Goal: Book appointment/travel/reservation

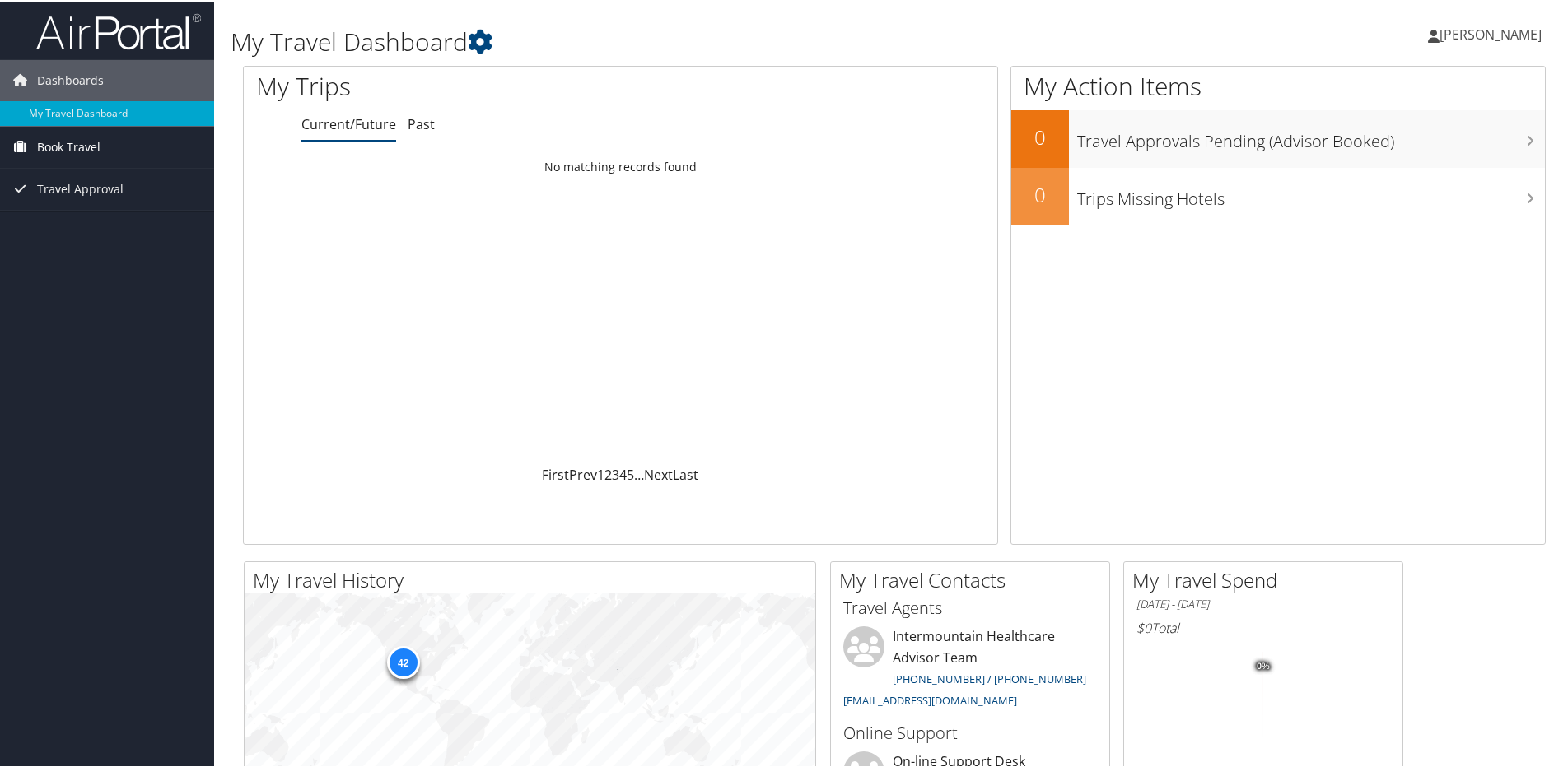
click at [62, 142] on span "Book Travel" at bounding box center [69, 145] width 63 height 41
click at [63, 205] on link "Book/Manage Online Trips" at bounding box center [107, 203] width 214 height 25
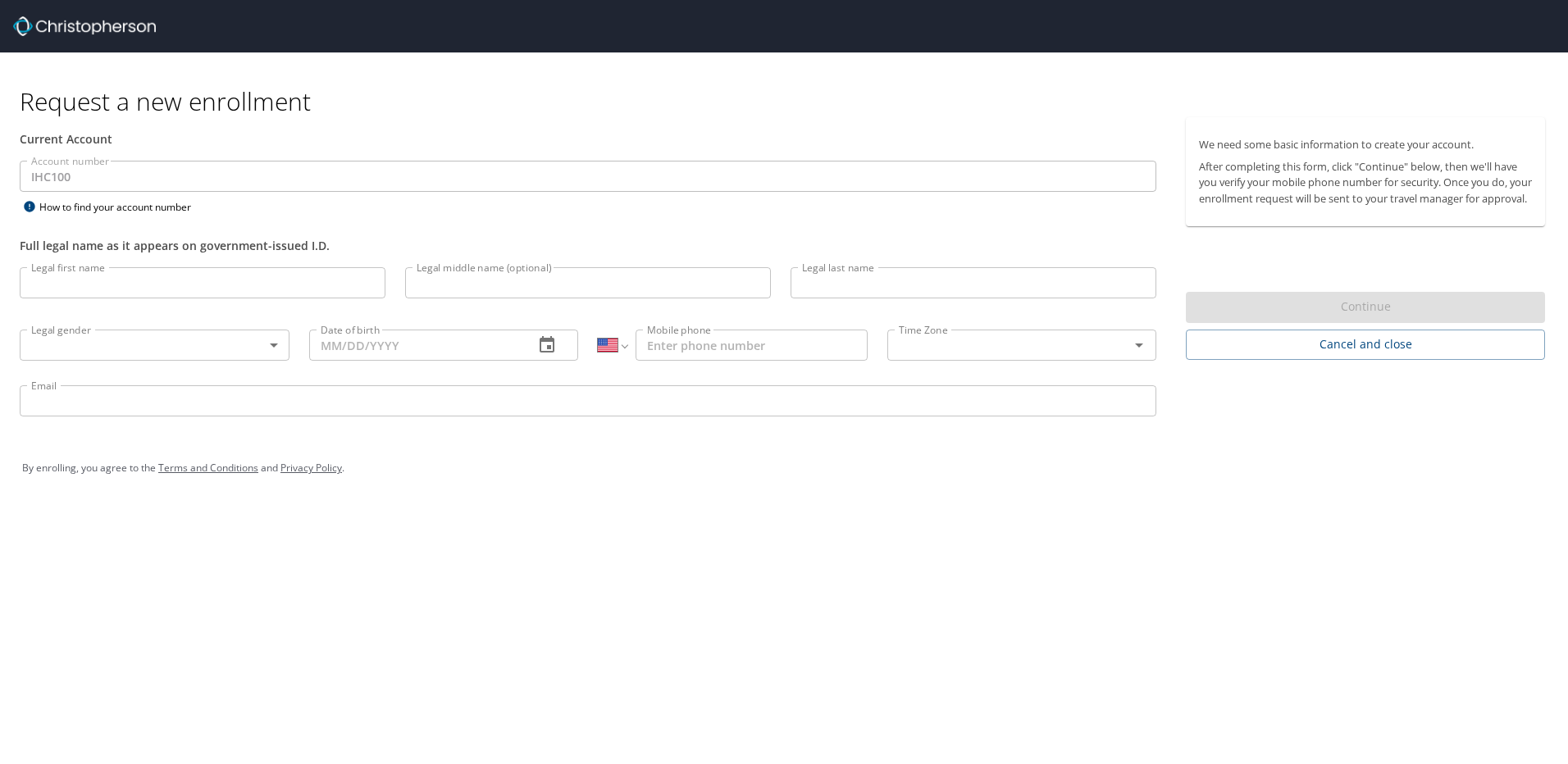
select select "US"
